Goal: Use online tool/utility: Use online tool/utility

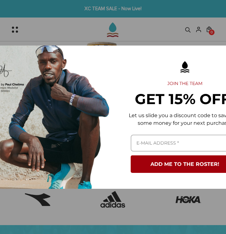
scroll to position [0, 34]
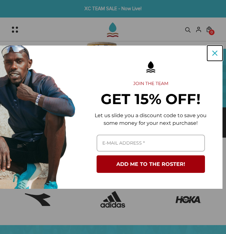
click at [218, 51] on div "Close" at bounding box center [214, 53] width 10 height 10
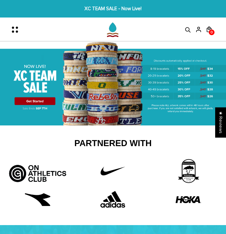
click at [13, 30] on icon "Menu" at bounding box center [13, 31] width 2 height 2
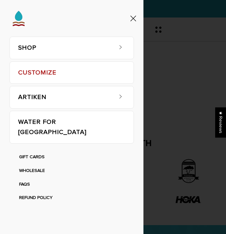
drag, startPoint x: 71, startPoint y: 53, endPoint x: 67, endPoint y: 51, distance: 4.3
click at [71, 53] on link "SHOP" at bounding box center [65, 48] width 94 height 22
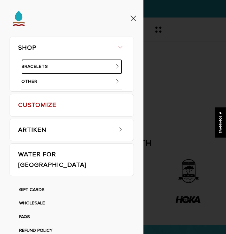
click at [60, 66] on link "BRACELETS" at bounding box center [71, 66] width 101 height 15
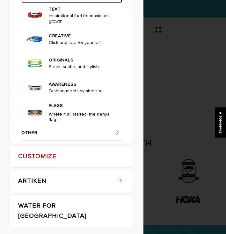
scroll to position [73, 0]
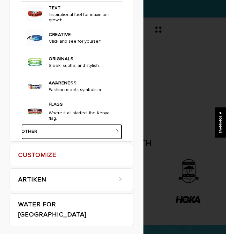
click at [75, 131] on link "OTHER" at bounding box center [71, 131] width 101 height 15
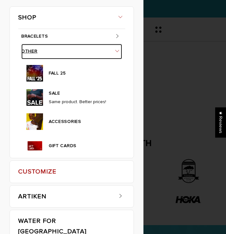
scroll to position [29, 0]
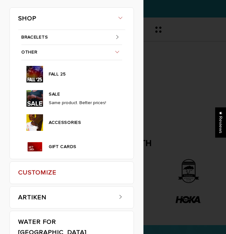
click at [150, 79] on div "SHOP BRACELETS TEXT Inspirational fuel for maximum growth." at bounding box center [113, 117] width 226 height 234
click at [120, 21] on span at bounding box center [121, 17] width 10 height 10
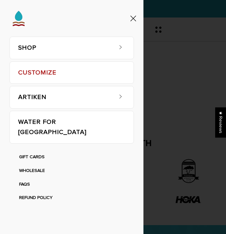
scroll to position [0, 0]
click at [132, 11] on div at bounding box center [71, 18] width 143 height 37
click at [132, 13] on div at bounding box center [71, 18] width 143 height 37
click at [132, 16] on icon at bounding box center [133, 19] width 6 height 6
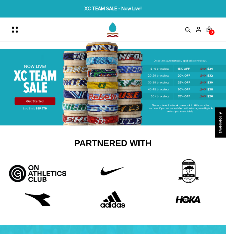
click at [96, 77] on img at bounding box center [113, 83] width 226 height 84
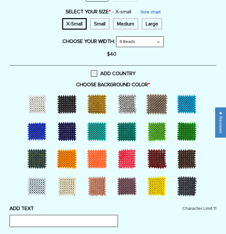
scroll to position [685, 0]
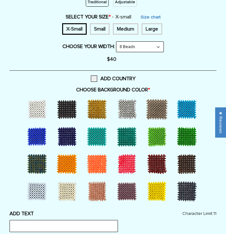
click at [183, 119] on div at bounding box center [186, 108] width 25 height 25
click at [34, 187] on div at bounding box center [36, 191] width 25 height 25
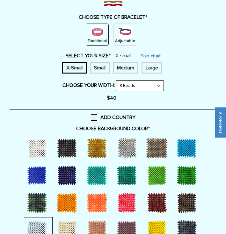
scroll to position [647, 0]
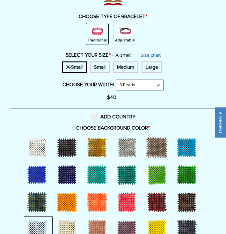
click at [100, 70] on div "Small" at bounding box center [100, 66] width 20 height 11
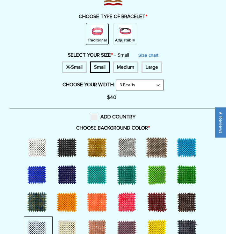
click at [127, 140] on div at bounding box center [126, 147] width 25 height 25
click at [39, 146] on div at bounding box center [36, 147] width 25 height 25
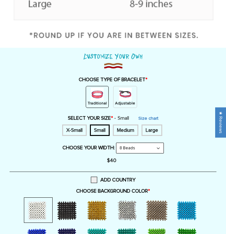
scroll to position [584, 0]
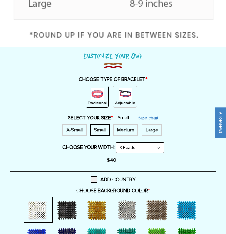
click at [128, 147] on select "8 Beads 6 Beads 10 Beads" at bounding box center [139, 148] width 47 height 10
select select "6-beads"
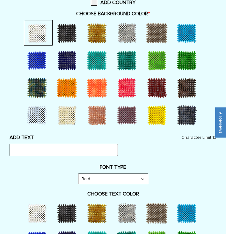
scroll to position [763, 0]
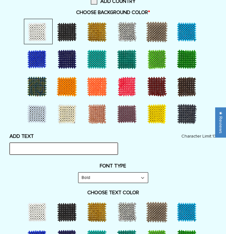
click at [87, 147] on input "text" at bounding box center [64, 149] width 108 height 12
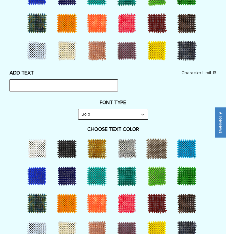
scroll to position [830, 0]
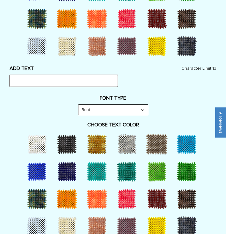
click at [81, 84] on input "text" at bounding box center [64, 81] width 108 height 12
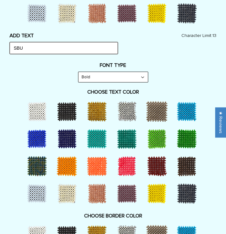
scroll to position [864, 0]
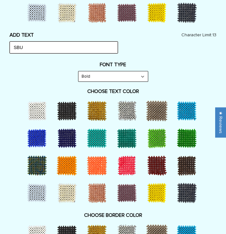
type input "SBU"
click at [122, 163] on div at bounding box center [126, 165] width 25 height 25
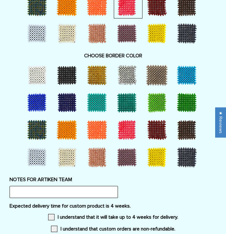
scroll to position [1026, 0]
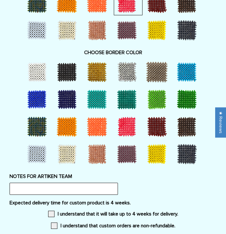
click at [46, 70] on div at bounding box center [36, 71] width 25 height 25
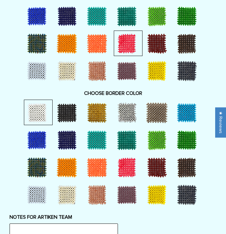
scroll to position [985, 0]
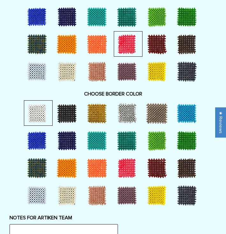
click at [35, 184] on div at bounding box center [36, 195] width 25 height 25
click at [39, 117] on div at bounding box center [36, 113] width 25 height 25
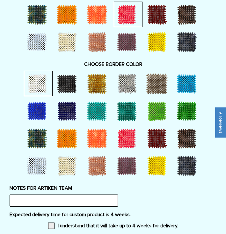
scroll to position [1010, 0]
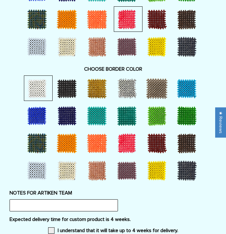
click at [137, 149] on div at bounding box center [126, 142] width 25 height 25
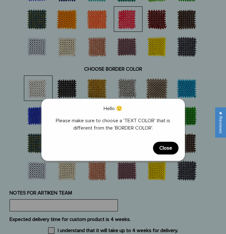
click at [165, 148] on span "Close" at bounding box center [165, 148] width 25 height 13
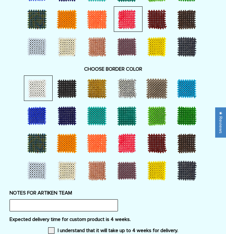
click at [130, 140] on div at bounding box center [126, 142] width 25 height 25
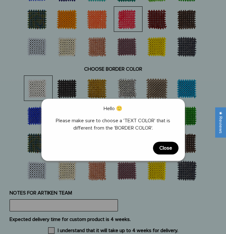
click at [159, 147] on span "Close" at bounding box center [165, 148] width 25 height 13
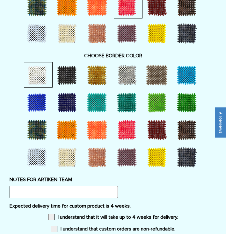
scroll to position [1022, 0]
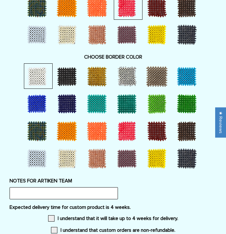
click at [71, 105] on div at bounding box center [66, 103] width 25 height 25
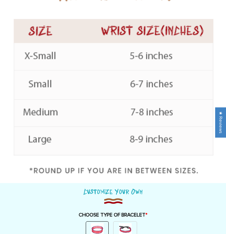
scroll to position [455, 0]
